Goal: Register for event/course

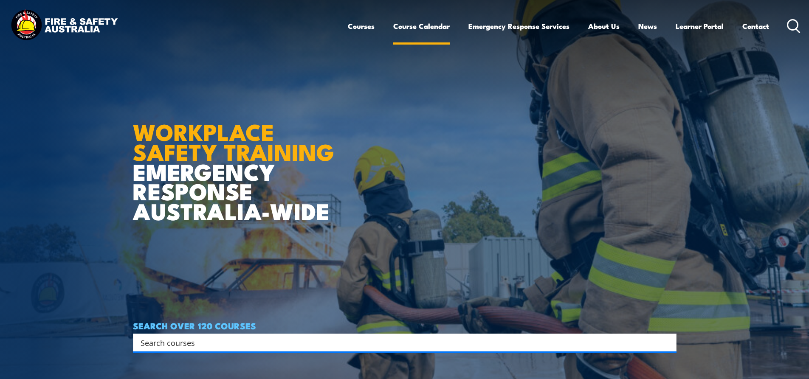
click at [411, 22] on link "Course Calendar" at bounding box center [421, 26] width 56 height 23
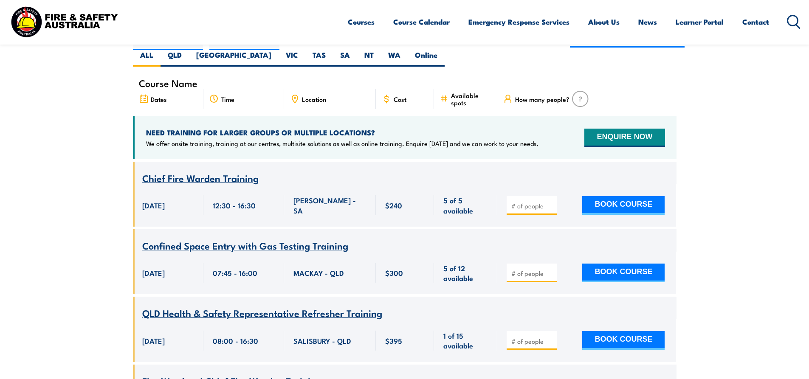
scroll to position [212, 0]
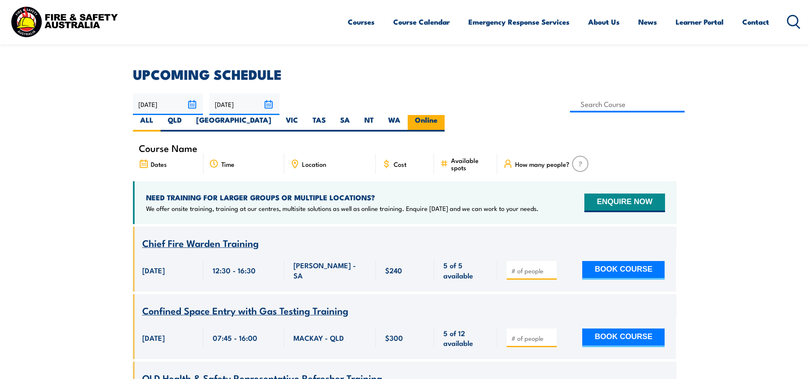
click at [445, 115] on label "Online" at bounding box center [426, 123] width 37 height 17
click at [443, 115] on input "Online" at bounding box center [440, 118] width 6 height 6
radio input "true"
